Goal: Transaction & Acquisition: Purchase product/service

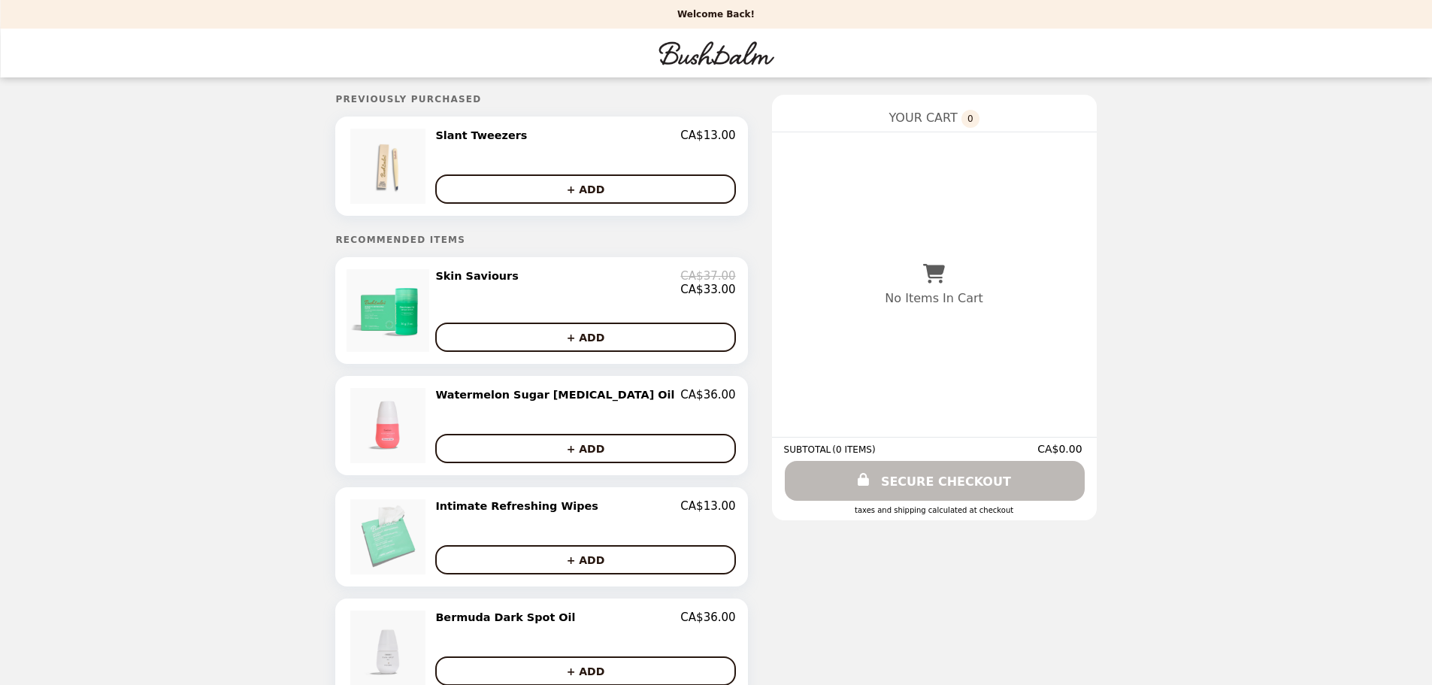
click at [688, 59] on img "Main" at bounding box center [716, 53] width 120 height 31
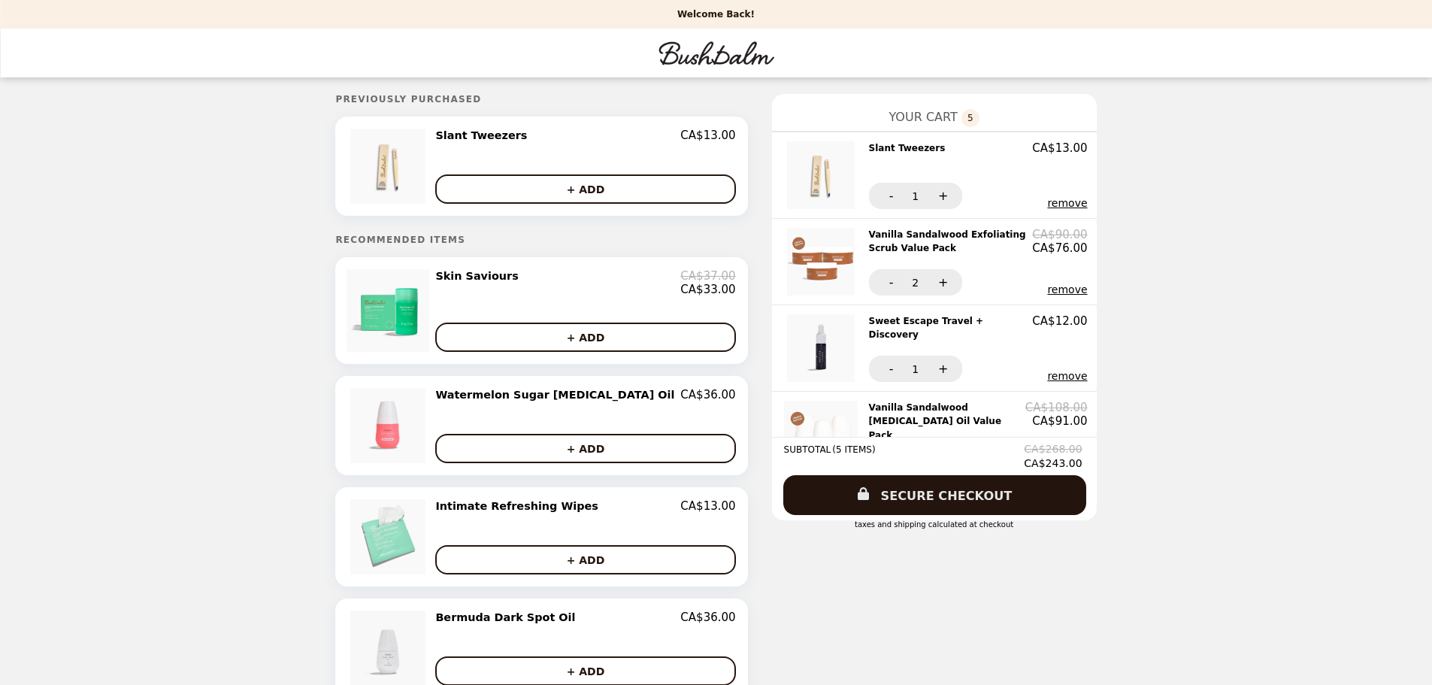
click at [911, 498] on link "SECURE CHECKOUT" at bounding box center [934, 495] width 303 height 40
